Goal: Transaction & Acquisition: Purchase product/service

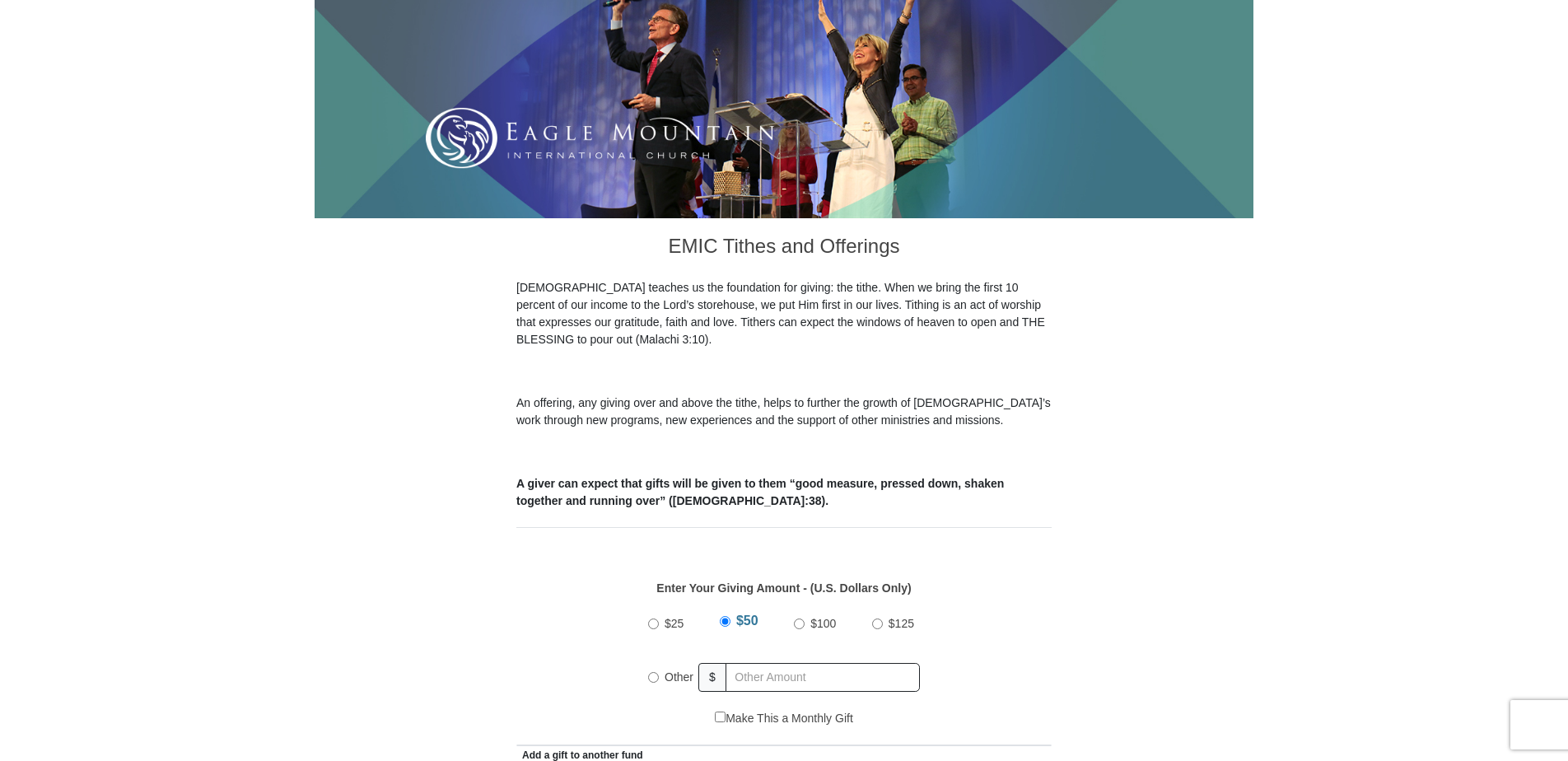
scroll to position [329, 0]
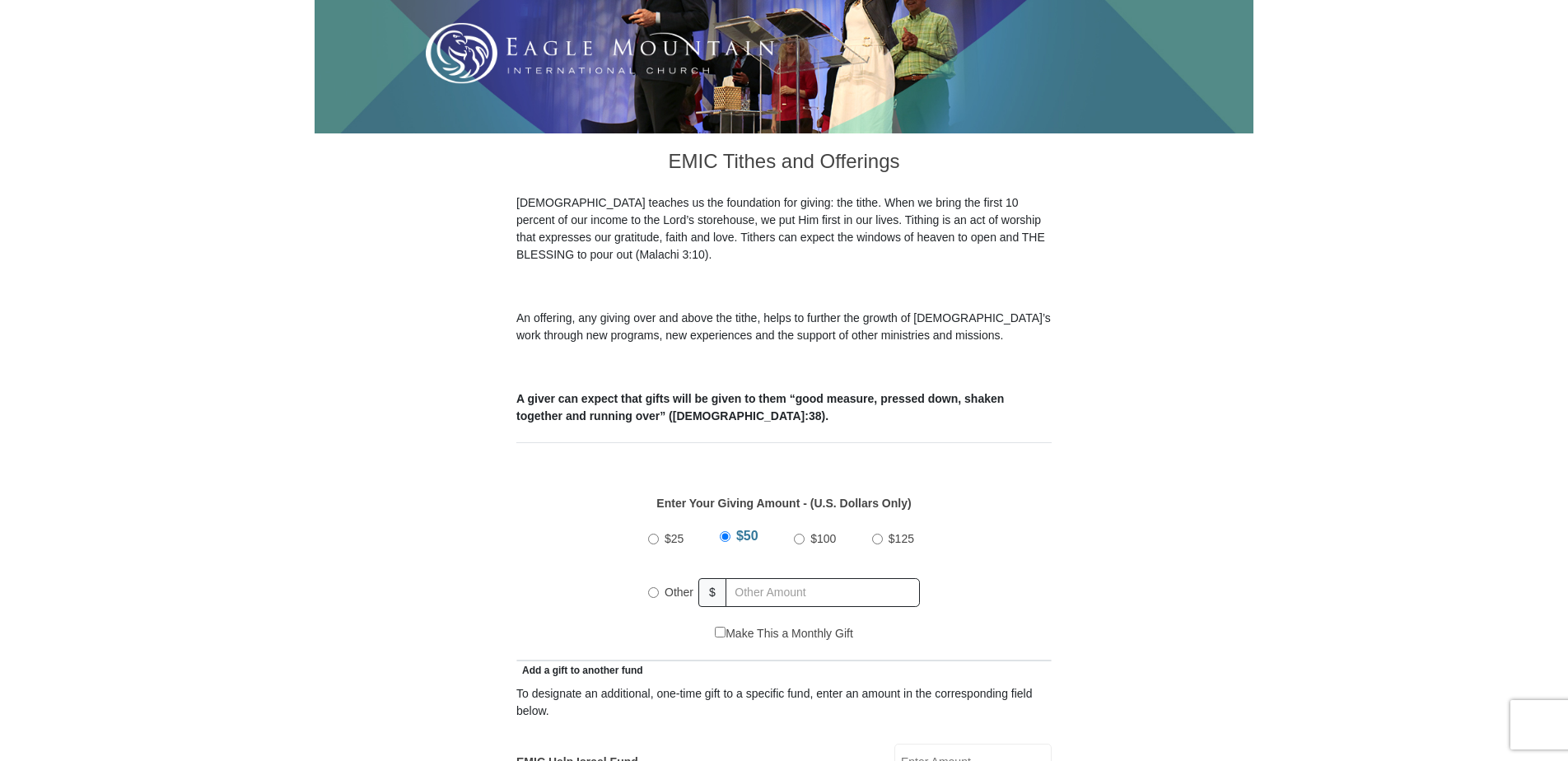
click at [656, 587] on input "Other" at bounding box center [653, 592] width 11 height 11
radio input "true"
click at [752, 579] on input "text" at bounding box center [825, 593] width 188 height 29
type input "346"
select select "[GEOGRAPHIC_DATA]"
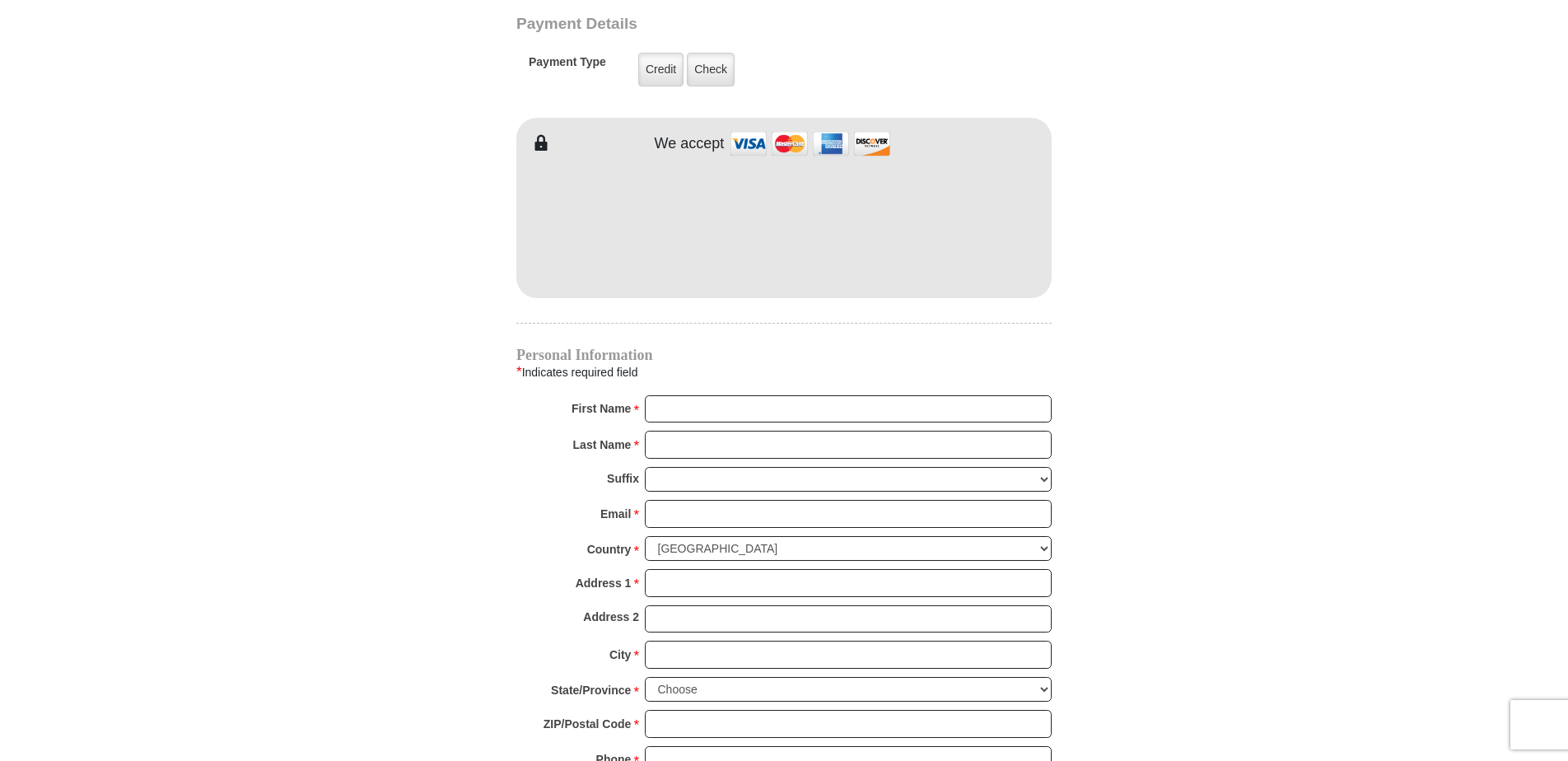
scroll to position [1401, 0]
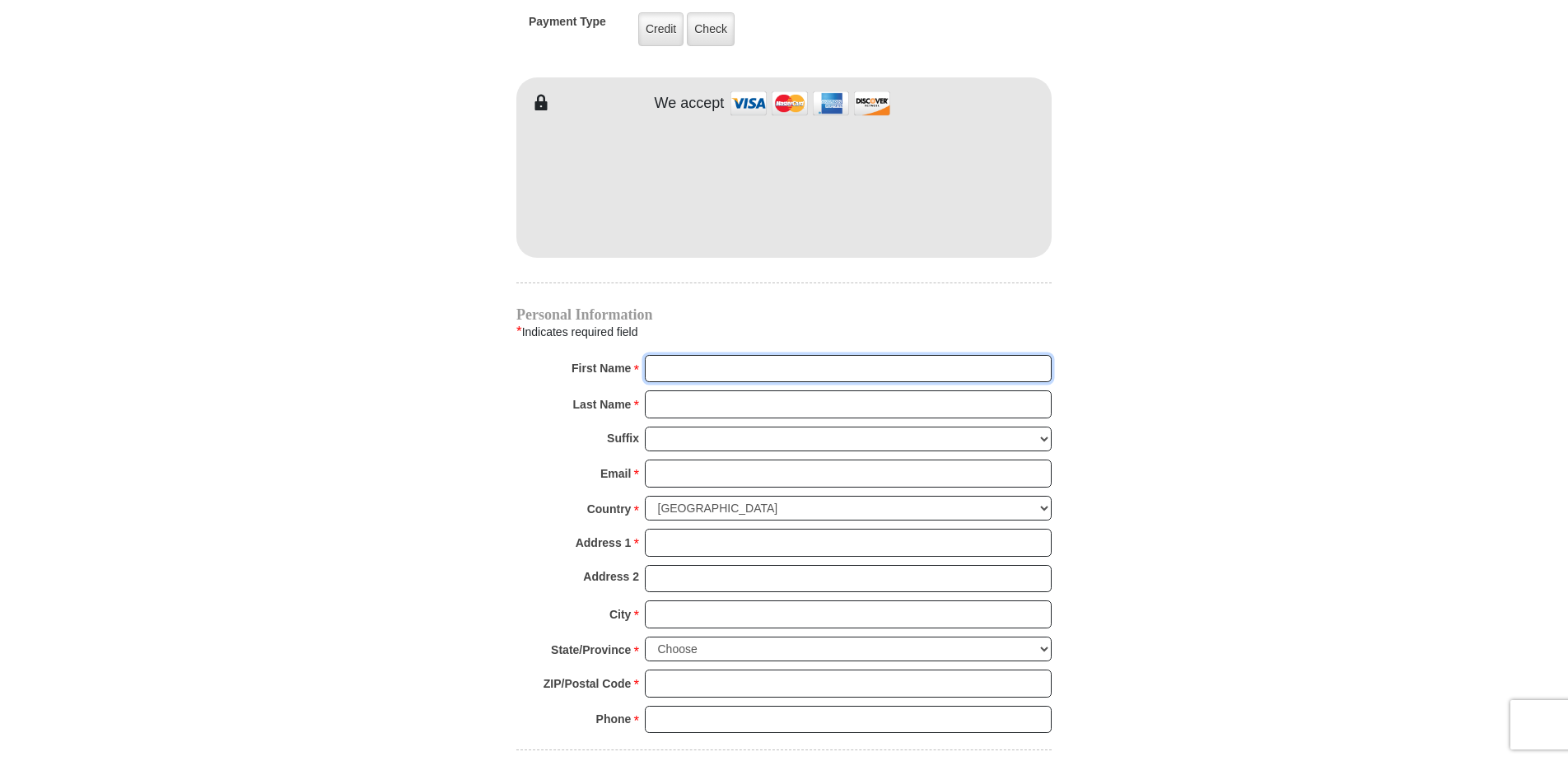
click at [675, 355] on input "First Name *" at bounding box center [848, 368] width 407 height 28
type input "[PERSON_NAME]"
type input "[EMAIL_ADDRESS][DOMAIN_NAME]"
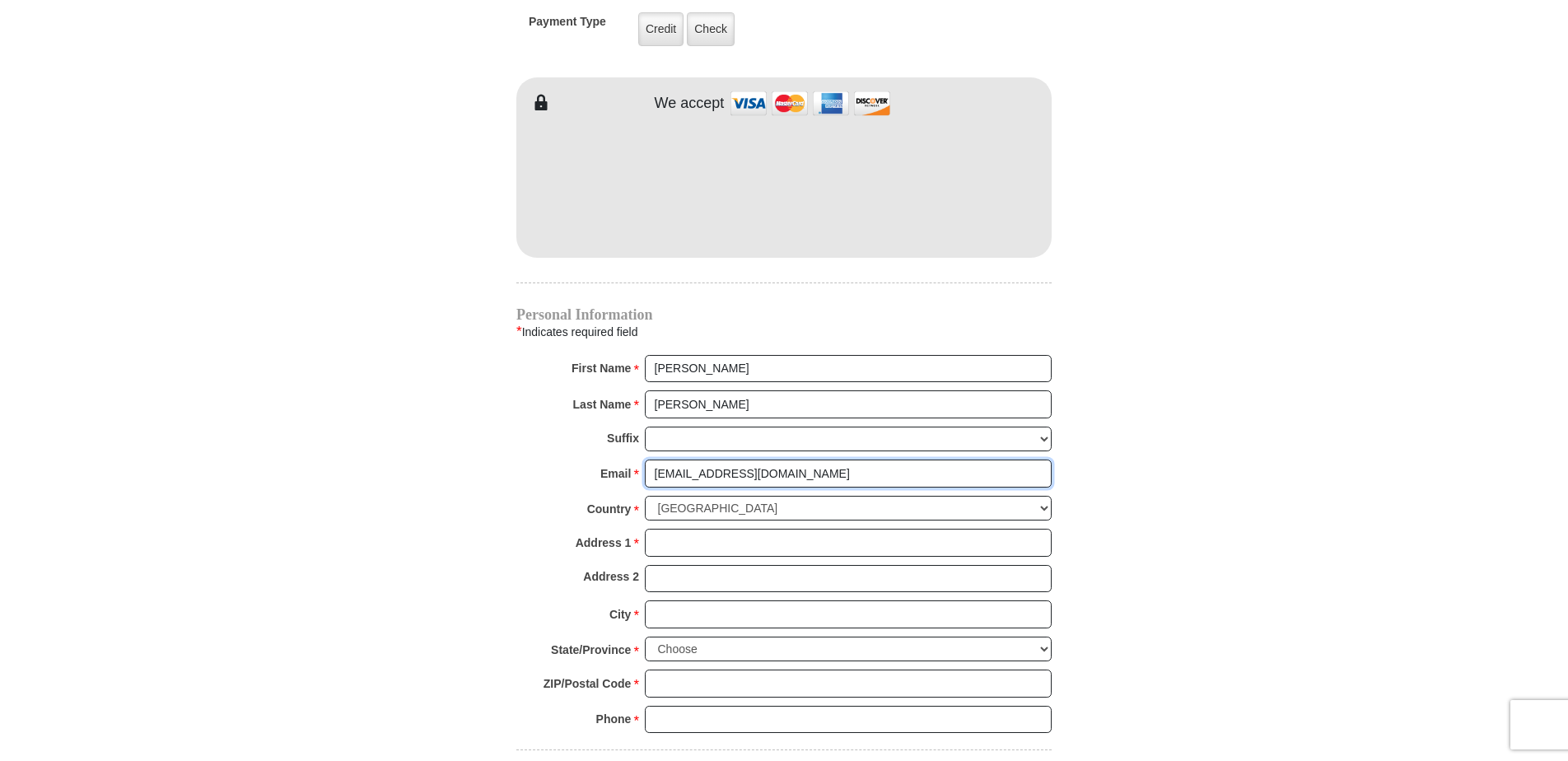
type input "[STREET_ADDRESS]"
type input "[GEOGRAPHIC_DATA]"
type input "76131"
type input "8059466971"
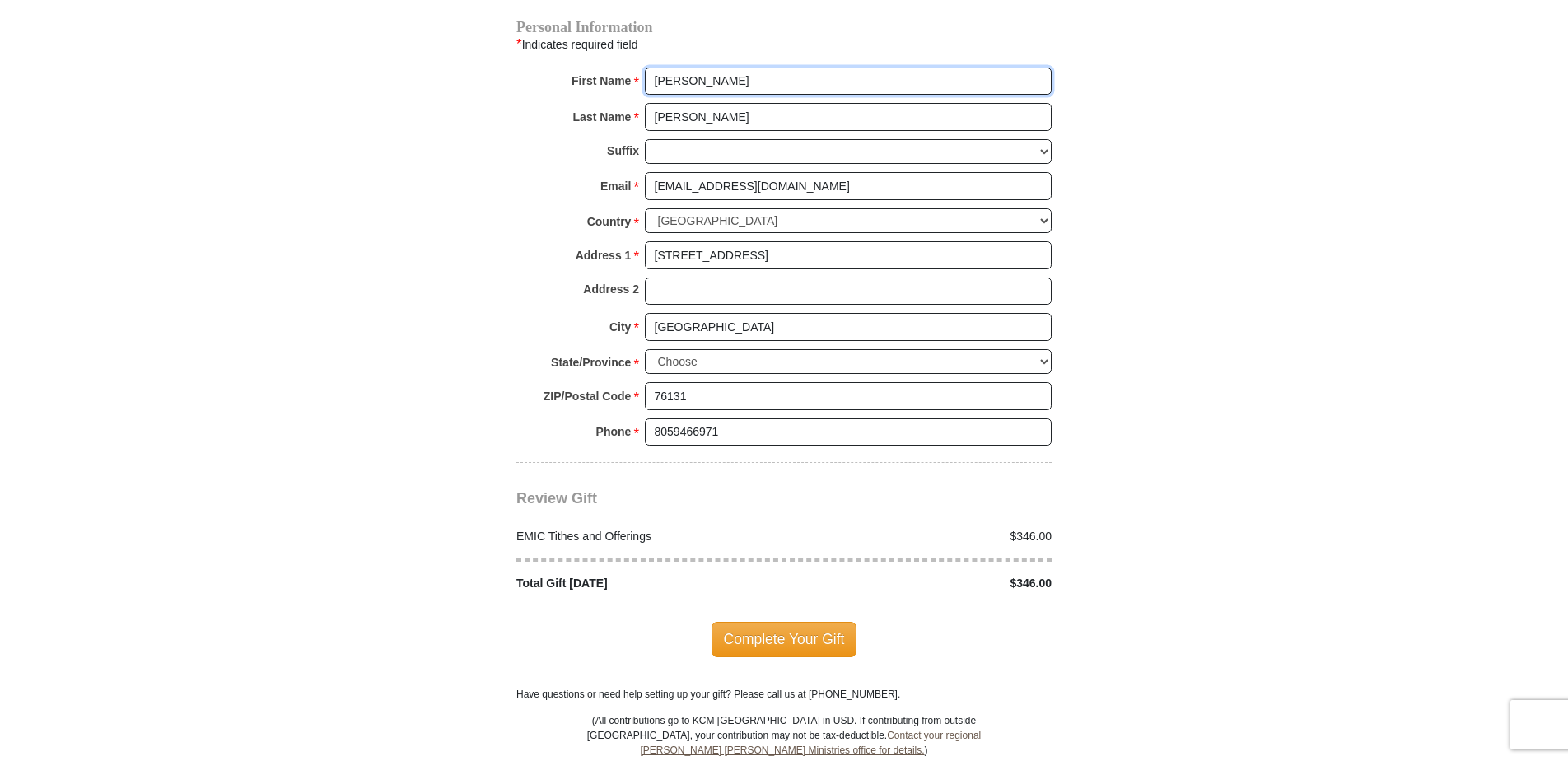
scroll to position [1730, 0]
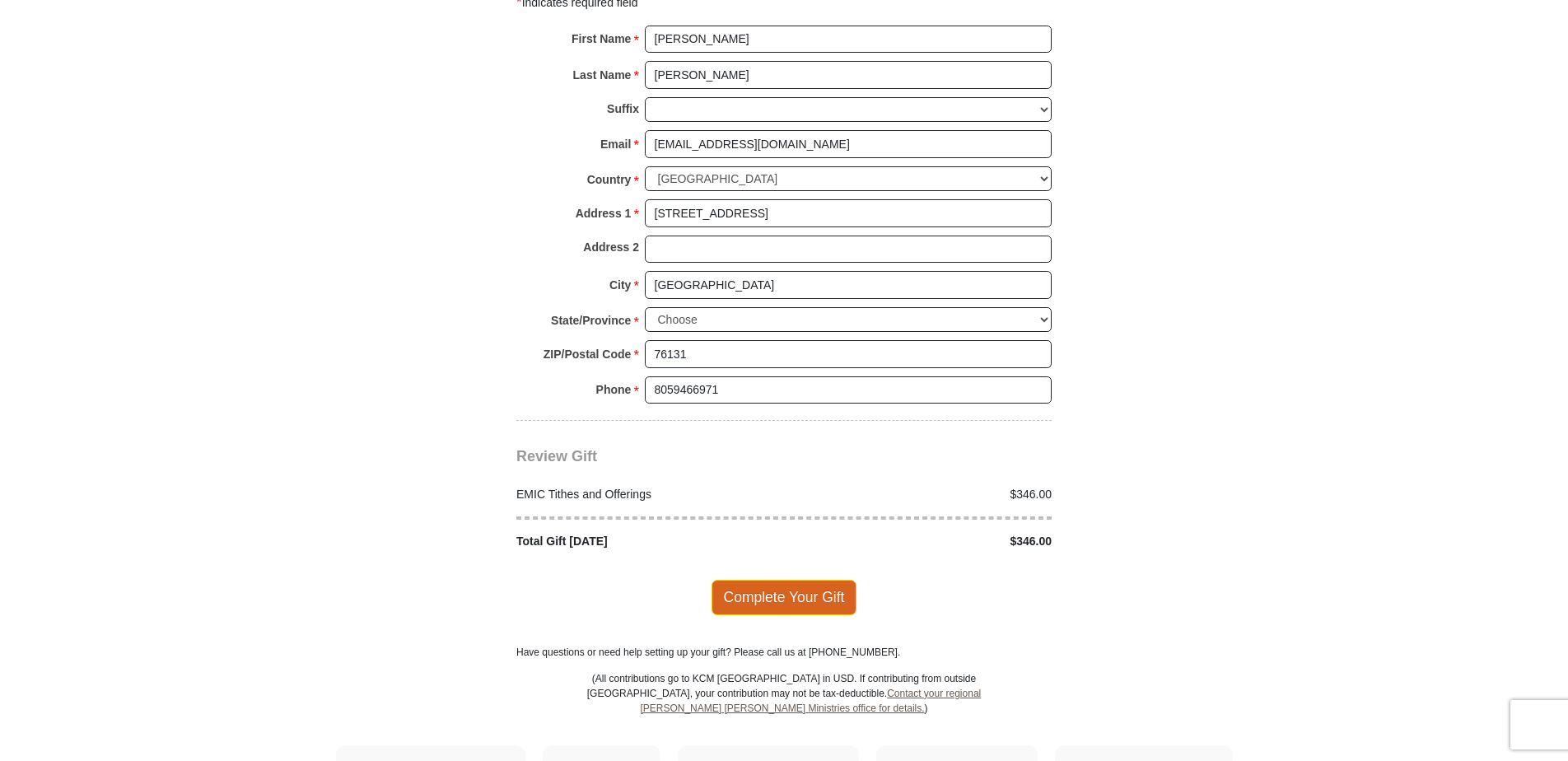
click at [780, 580] on span "Complete Your Gift" at bounding box center [784, 597] width 146 height 35
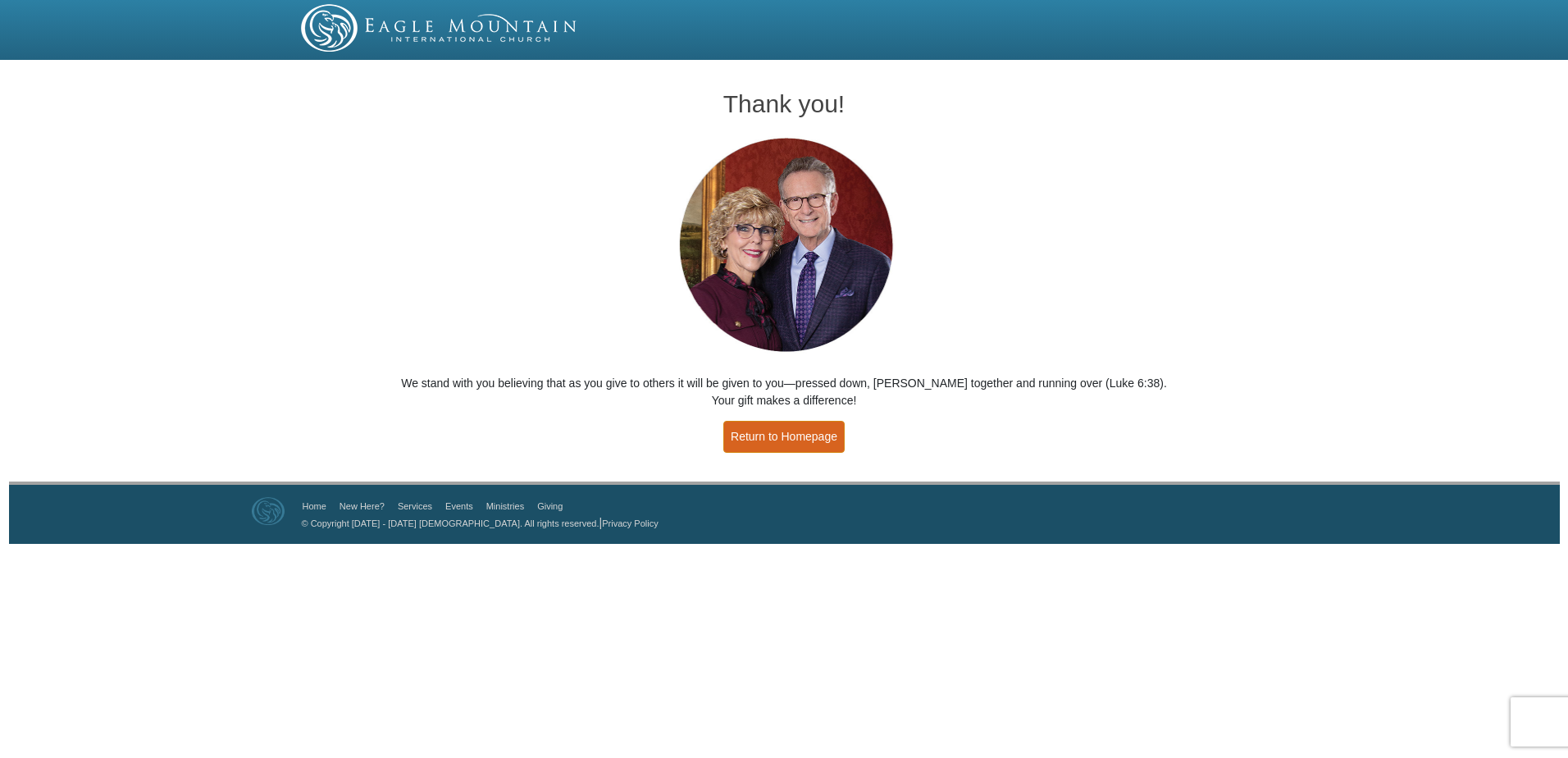
click at [798, 437] on link "Return to Homepage" at bounding box center [784, 437] width 122 height 32
